Goal: Task Accomplishment & Management: Manage account settings

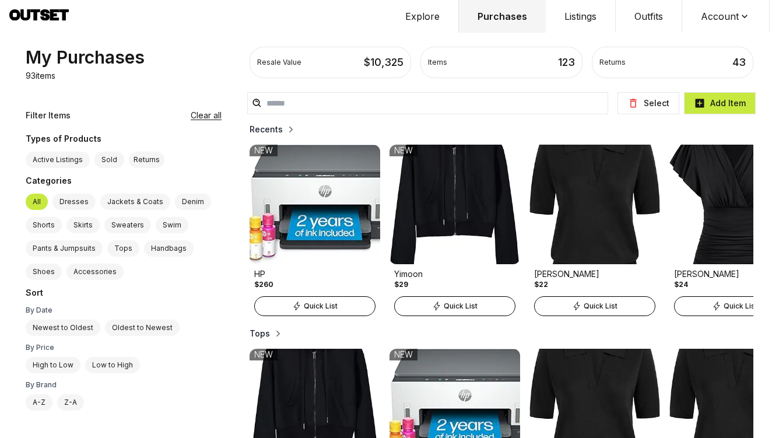
click at [250, 128] on h2 "Recents" at bounding box center [266, 130] width 33 height 12
click at [191, 116] on button "Clear all" at bounding box center [206, 116] width 31 height 12
click at [191, 117] on button "Clear all" at bounding box center [206, 116] width 31 height 12
click at [107, 159] on label "Sold" at bounding box center [109, 160] width 30 height 16
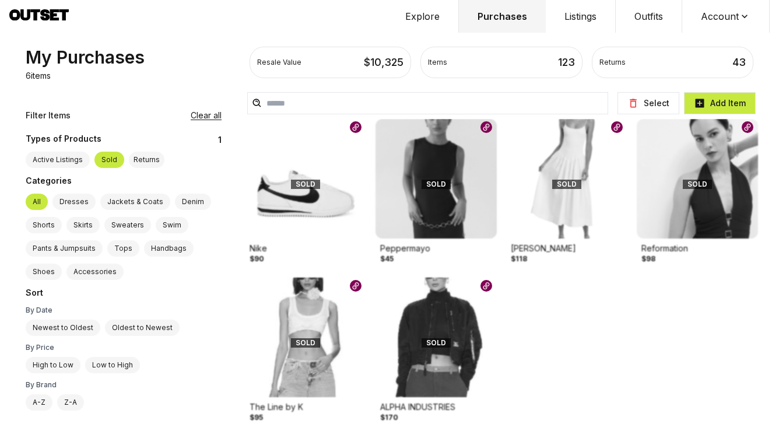
click at [141, 158] on div "Returns" at bounding box center [147, 160] width 36 height 16
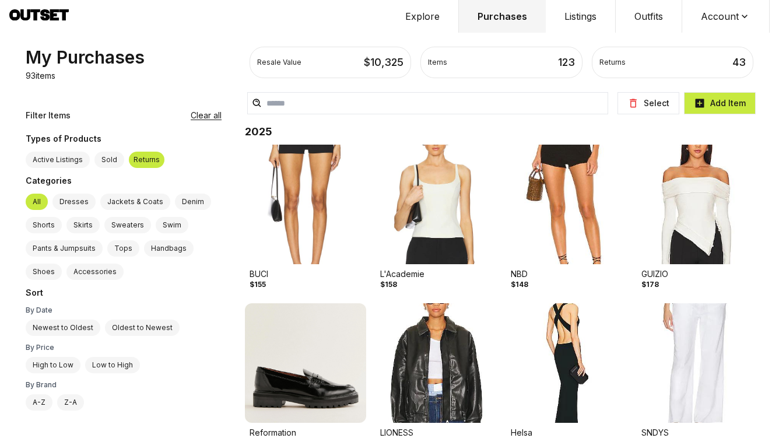
click at [115, 160] on label "Sold" at bounding box center [109, 160] width 30 height 16
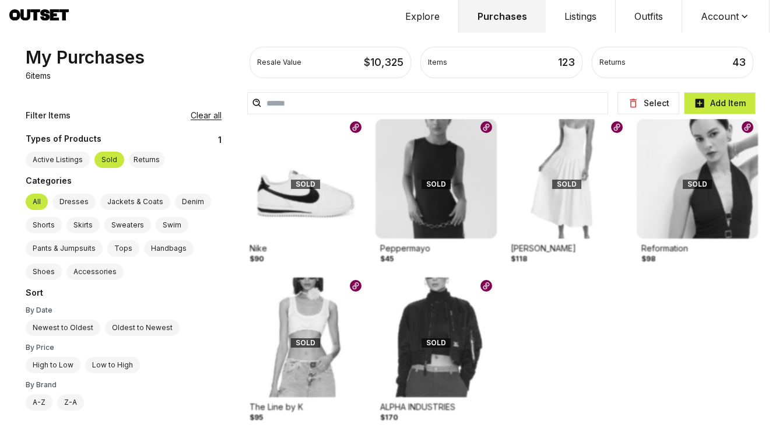
click at [53, 158] on label "Active Listings" at bounding box center [58, 160] width 64 height 16
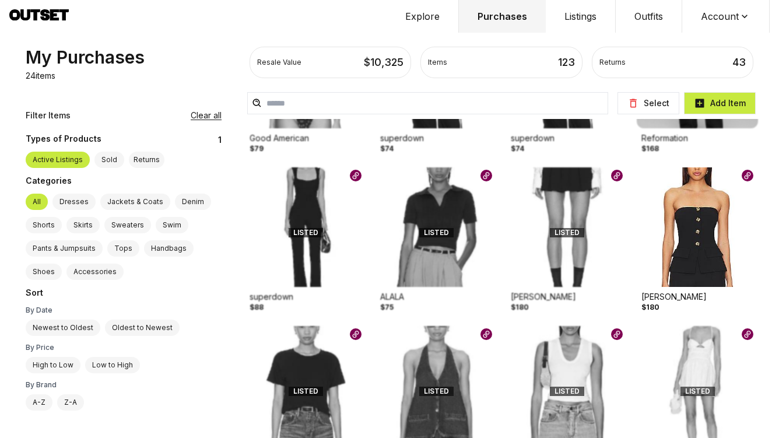
scroll to position [147, 0]
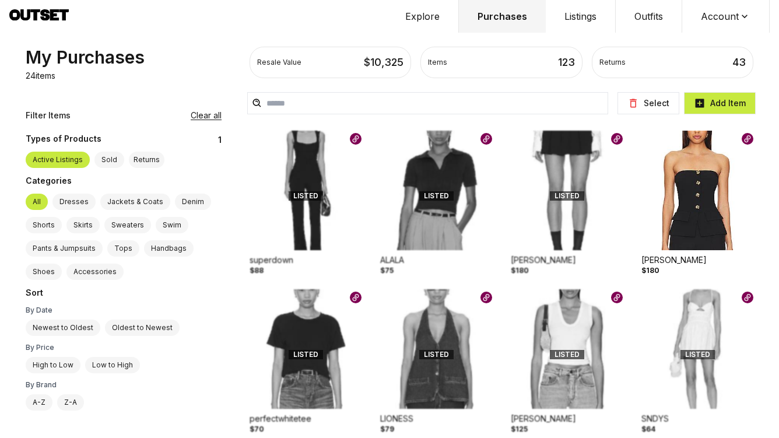
click at [191, 114] on button "Clear all" at bounding box center [206, 116] width 31 height 12
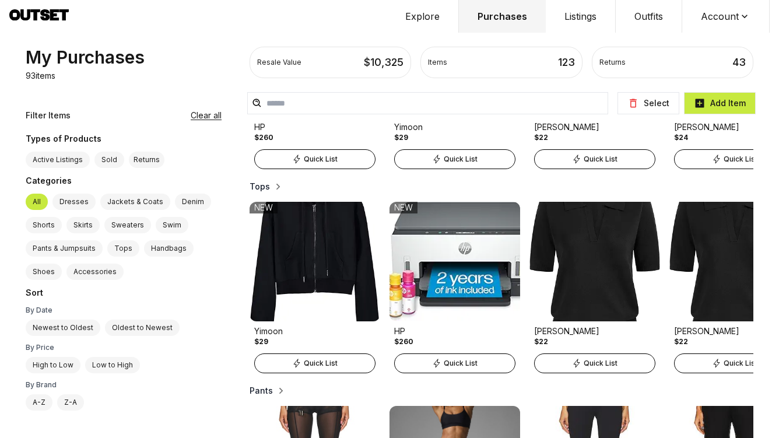
scroll to position [17, 0]
click at [66, 332] on label "Newest to Oldest" at bounding box center [63, 328] width 75 height 16
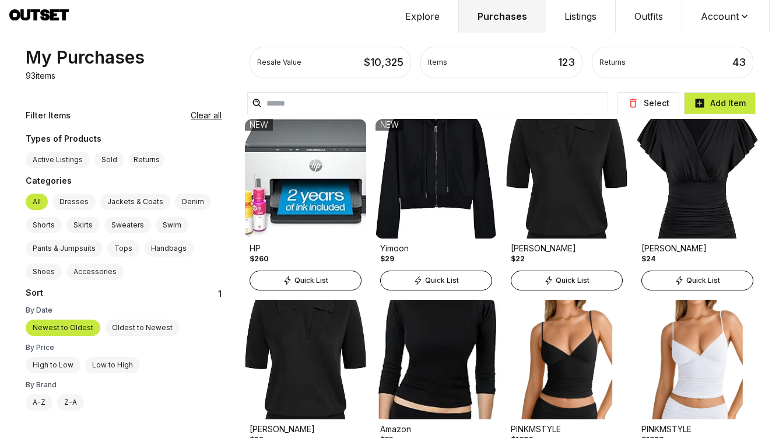
scroll to position [0, 0]
